Goal: Navigation & Orientation: Find specific page/section

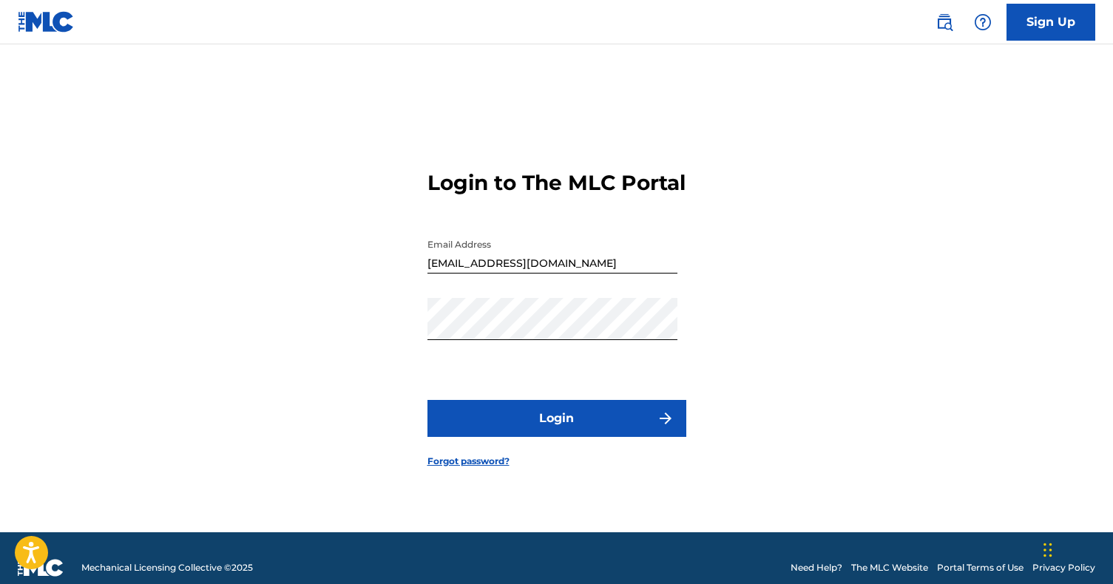
click at [597, 433] on button "Login" at bounding box center [557, 418] width 259 height 37
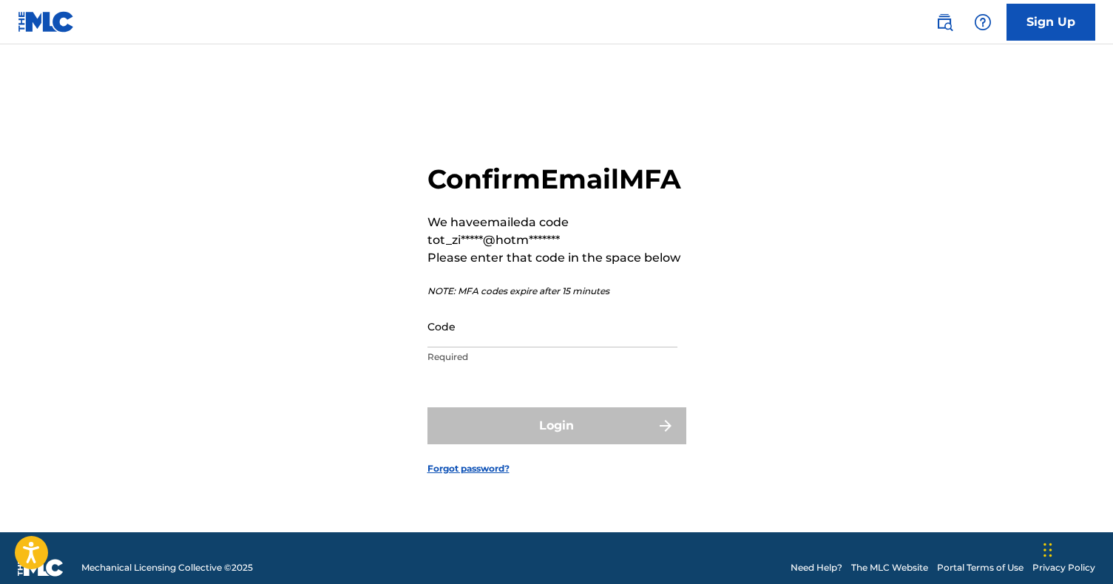
click at [523, 348] on input "Code" at bounding box center [553, 327] width 250 height 42
click at [513, 348] on input "Code" at bounding box center [553, 327] width 250 height 42
click at [477, 344] on input "Code" at bounding box center [553, 327] width 250 height 42
paste input "682645"
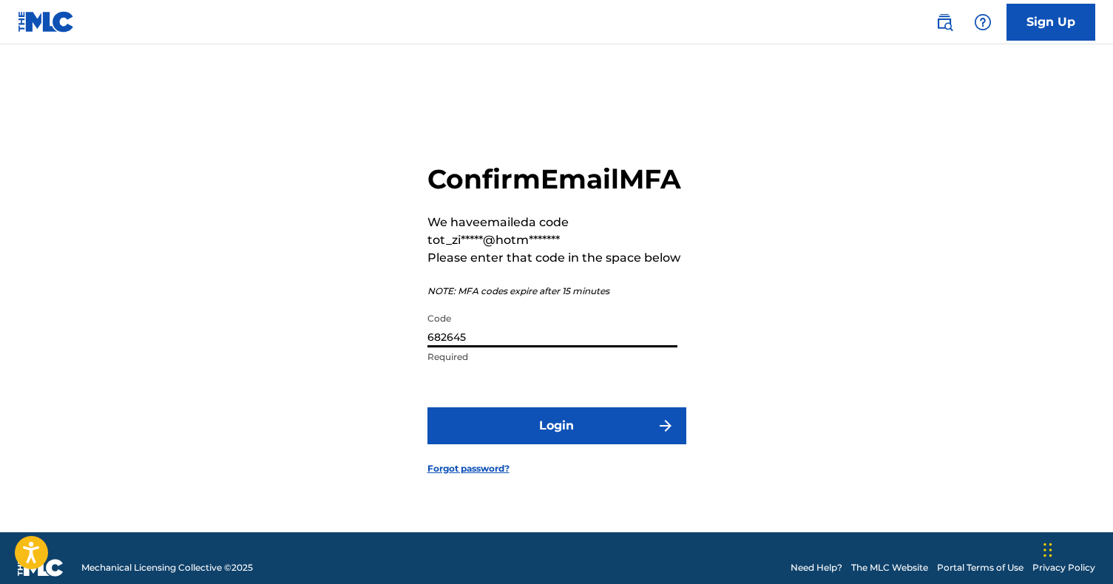
type input "682645"
click at [553, 436] on button "Login" at bounding box center [557, 426] width 259 height 37
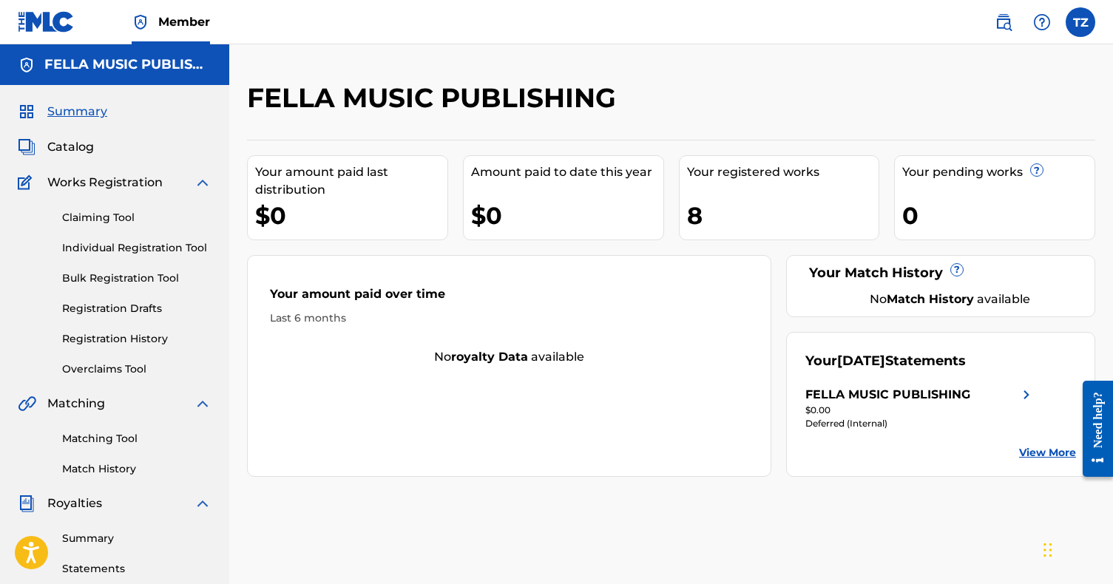
click at [75, 149] on span "Catalog" at bounding box center [70, 147] width 47 height 18
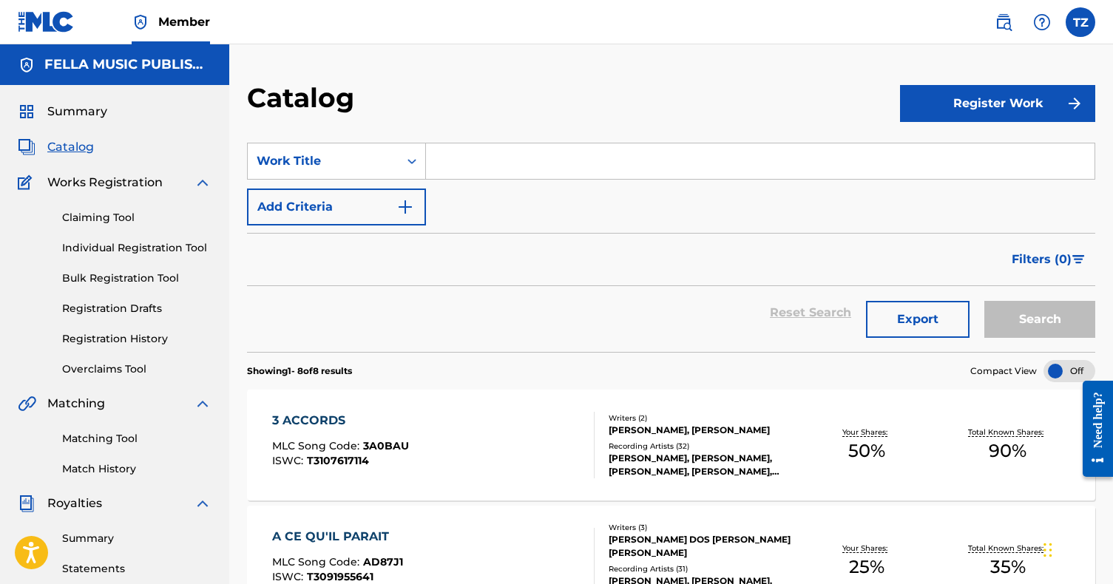
click at [84, 119] on span "Summary" at bounding box center [77, 112] width 60 height 18
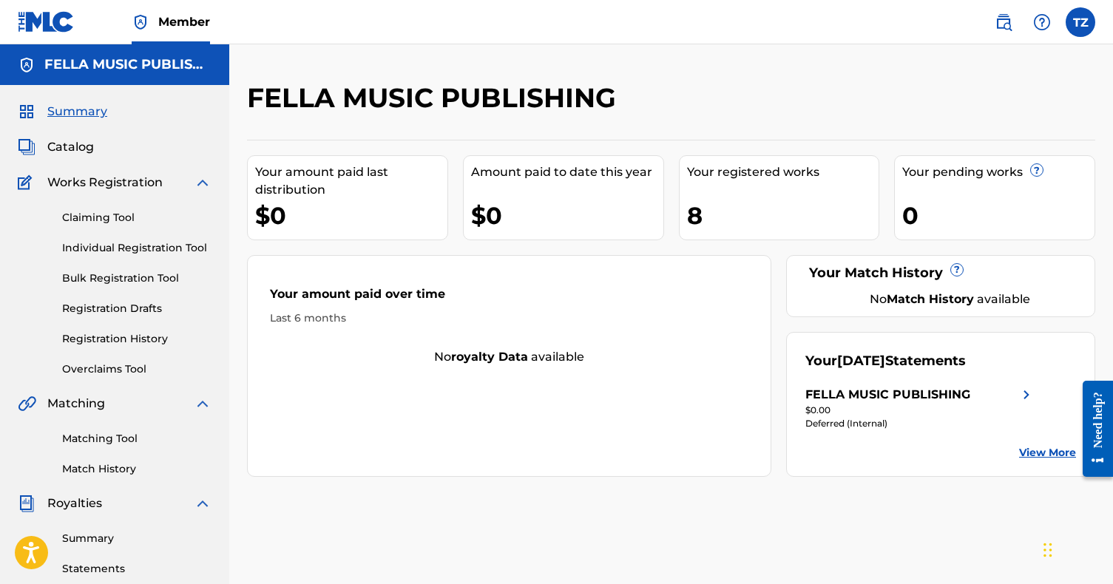
click at [1031, 449] on link "View More" at bounding box center [1047, 453] width 57 height 16
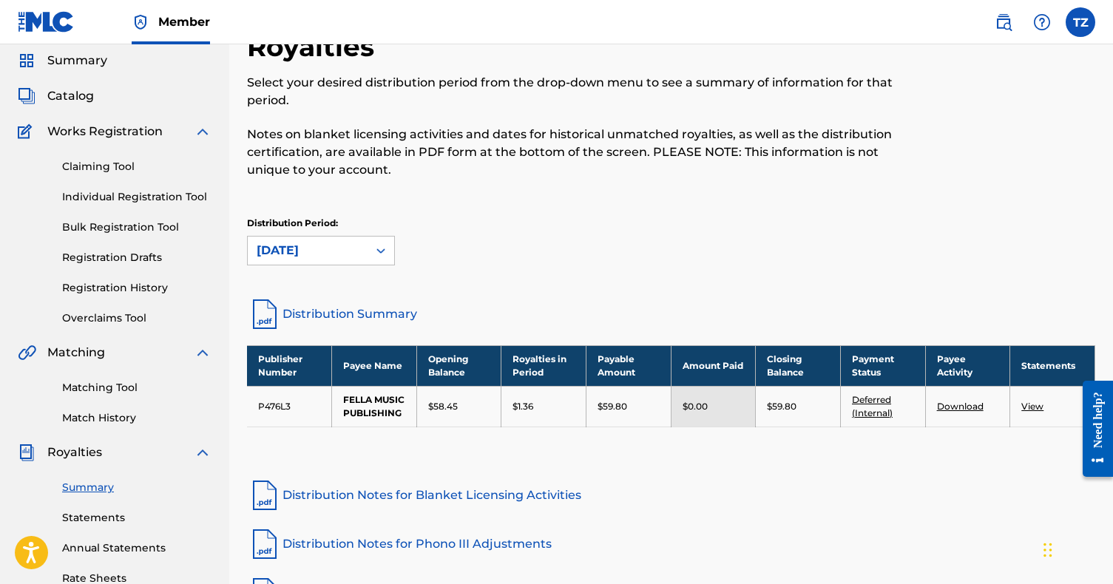
scroll to position [94, 0]
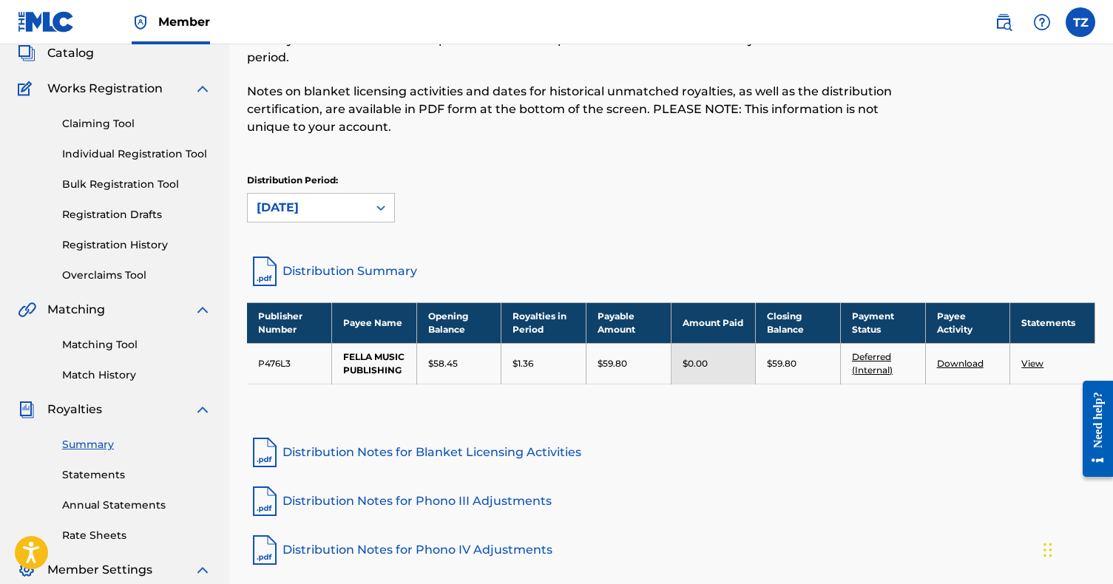
click at [857, 240] on div "Royalties Select your desired distribution period from the drop-down menu to se…" at bounding box center [671, 120] width 849 height 266
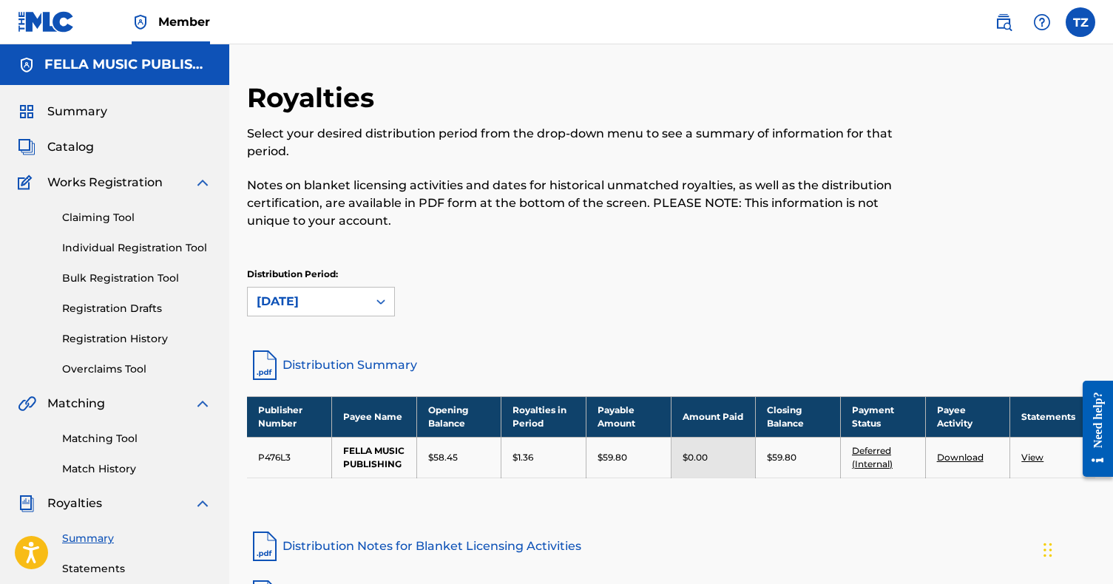
click at [81, 118] on span "Summary" at bounding box center [77, 112] width 60 height 18
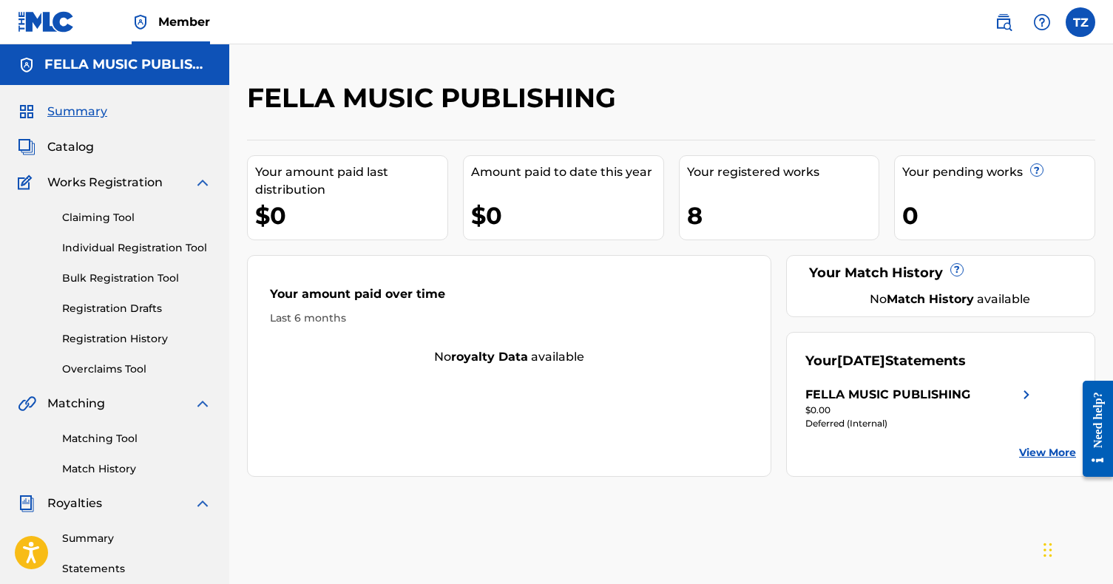
click at [699, 200] on div "8" at bounding box center [783, 215] width 192 height 33
click at [688, 216] on div "8" at bounding box center [783, 215] width 192 height 33
